Goal: Task Accomplishment & Management: Manage account settings

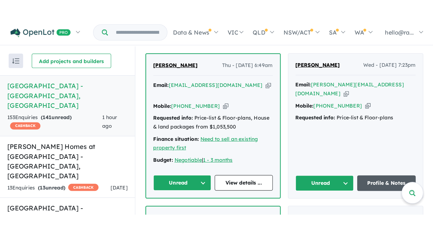
scroll to position [262, 0]
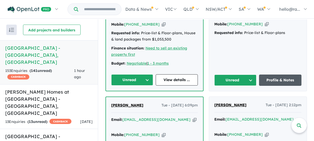
click at [281, 82] on link "Profile & Notes" at bounding box center [280, 80] width 42 height 11
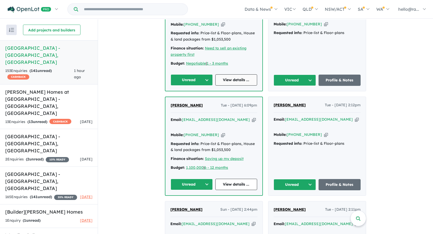
click at [229, 83] on link "View details ..." at bounding box center [237, 79] width 42 height 11
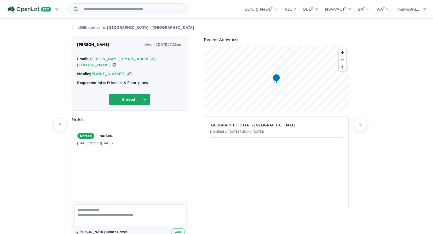
click at [116, 62] on icon "button" at bounding box center [114, 64] width 4 height 5
click at [128, 71] on icon "button" at bounding box center [130, 73] width 4 height 5
drag, startPoint x: 123, startPoint y: 45, endPoint x: 72, endPoint y: 45, distance: 50.8
click at [72, 45] on div "parveen choudhary Wed - 17/09/2025, 7:23pm Email: parveen.nanakji@yahoo.in Copi…" at bounding box center [130, 73] width 116 height 75
drag, startPoint x: 72, startPoint y: 45, endPoint x: 87, endPoint y: 44, distance: 15.4
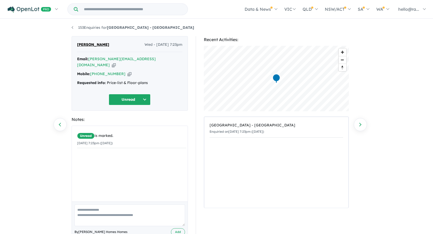
copy span "parveen choudhary"
click at [116, 62] on icon "button" at bounding box center [114, 64] width 4 height 5
copy span "parveen choudhary"
click at [128, 71] on icon "button" at bounding box center [130, 73] width 4 height 5
copy span "[PERSON_NAME]"
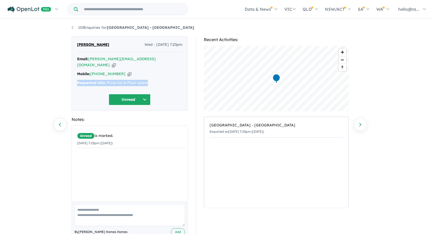
drag, startPoint x: 151, startPoint y: 79, endPoint x: 76, endPoint y: 78, distance: 74.6
click at [76, 78] on div "parveen choudhary Wed - 17/09/2025, 7:23pm Email: parveen.nanakji@yahoo.in Copi…" at bounding box center [130, 73] width 116 height 75
drag, startPoint x: 76, startPoint y: 78, endPoint x: 78, endPoint y: 76, distance: 3.0
copy div "Requested info: Price-list & Floor-plans"
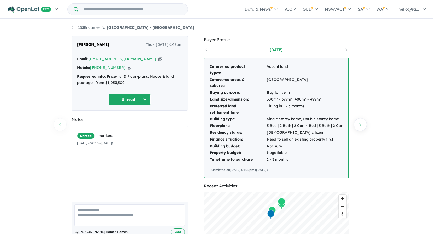
click at [159, 59] on icon "button" at bounding box center [161, 58] width 4 height 5
